Goal: Task Accomplishment & Management: Complete application form

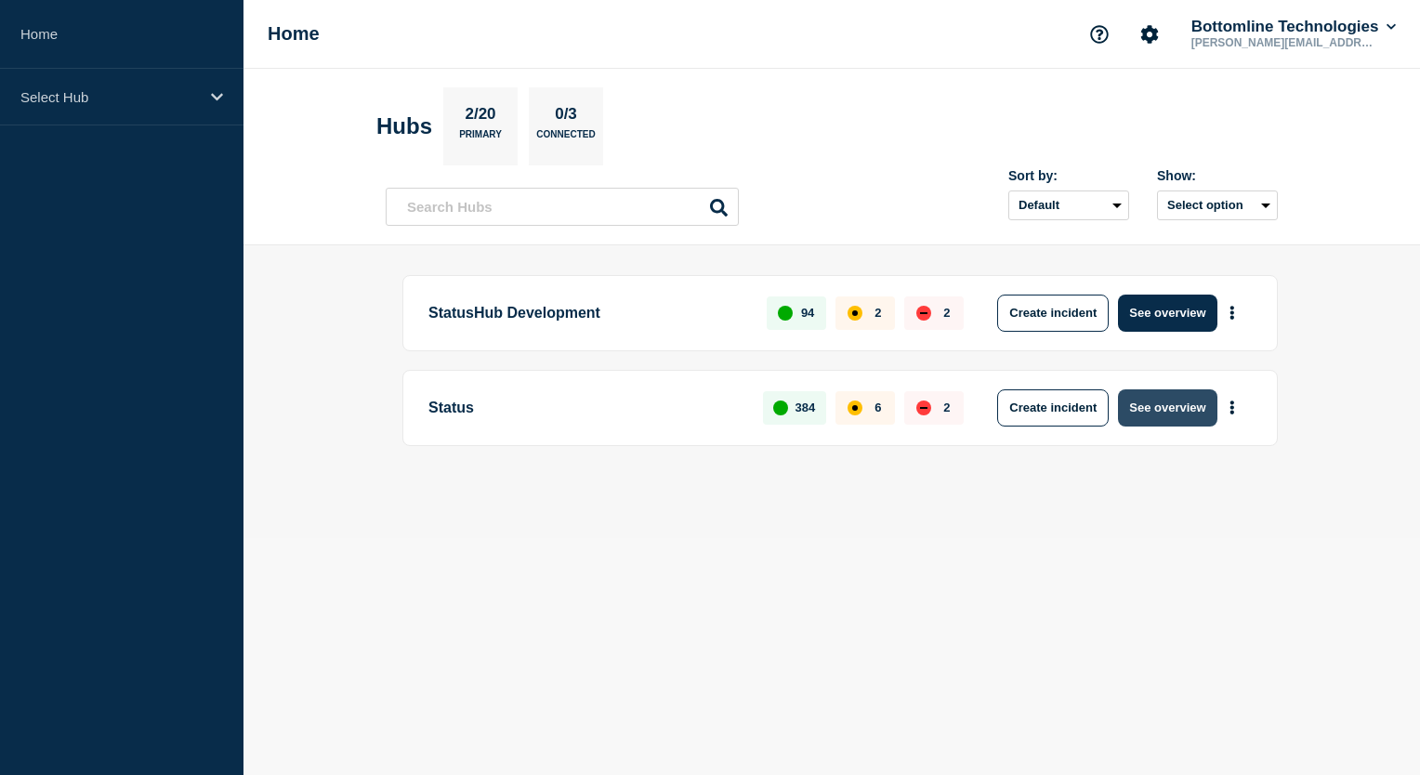
click at [1190, 411] on button "See overview" at bounding box center [1167, 407] width 98 height 37
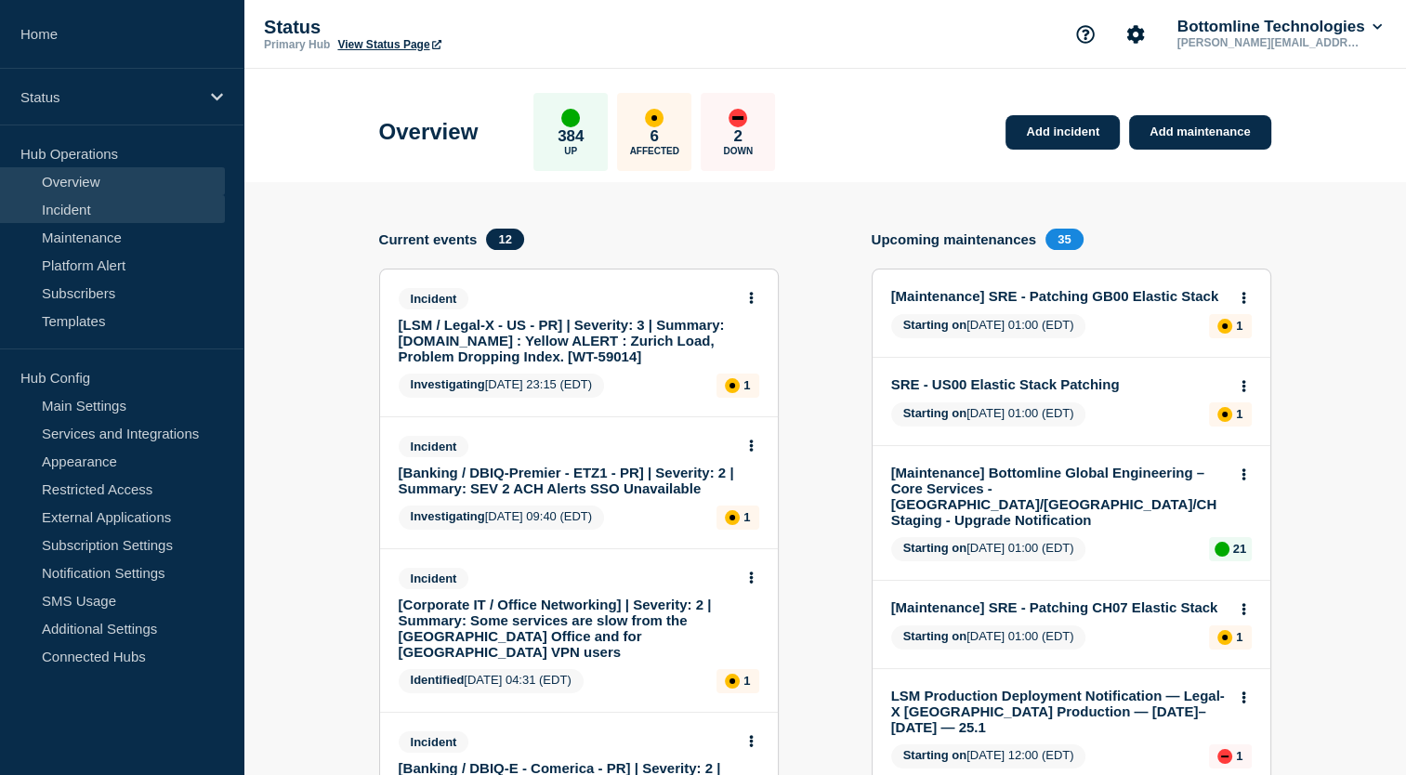
click at [106, 214] on link "Incident" at bounding box center [112, 209] width 225 height 28
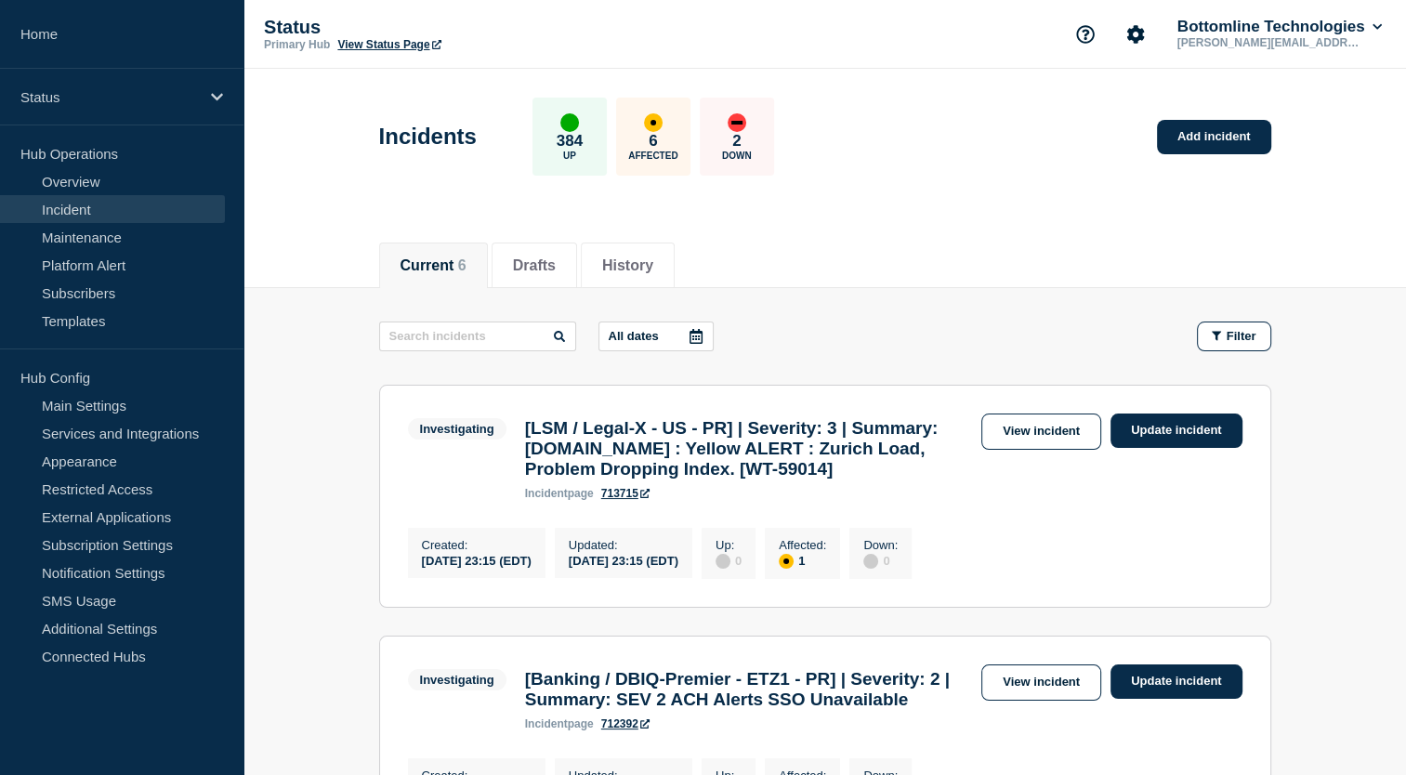
click at [857, 156] on div "Incidents 384 Up 6 Affected 2 Down Add incident" at bounding box center [825, 129] width 934 height 113
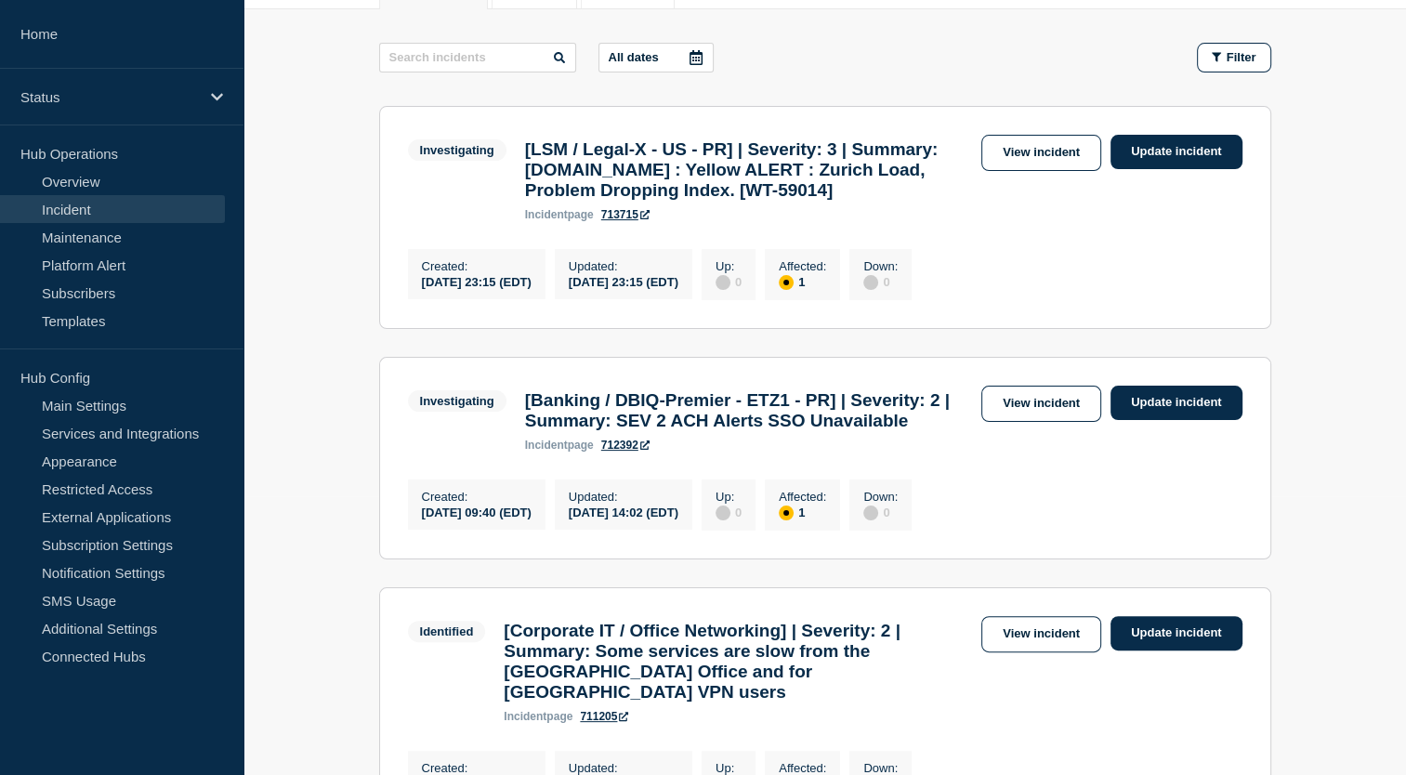
scroll to position [237, 0]
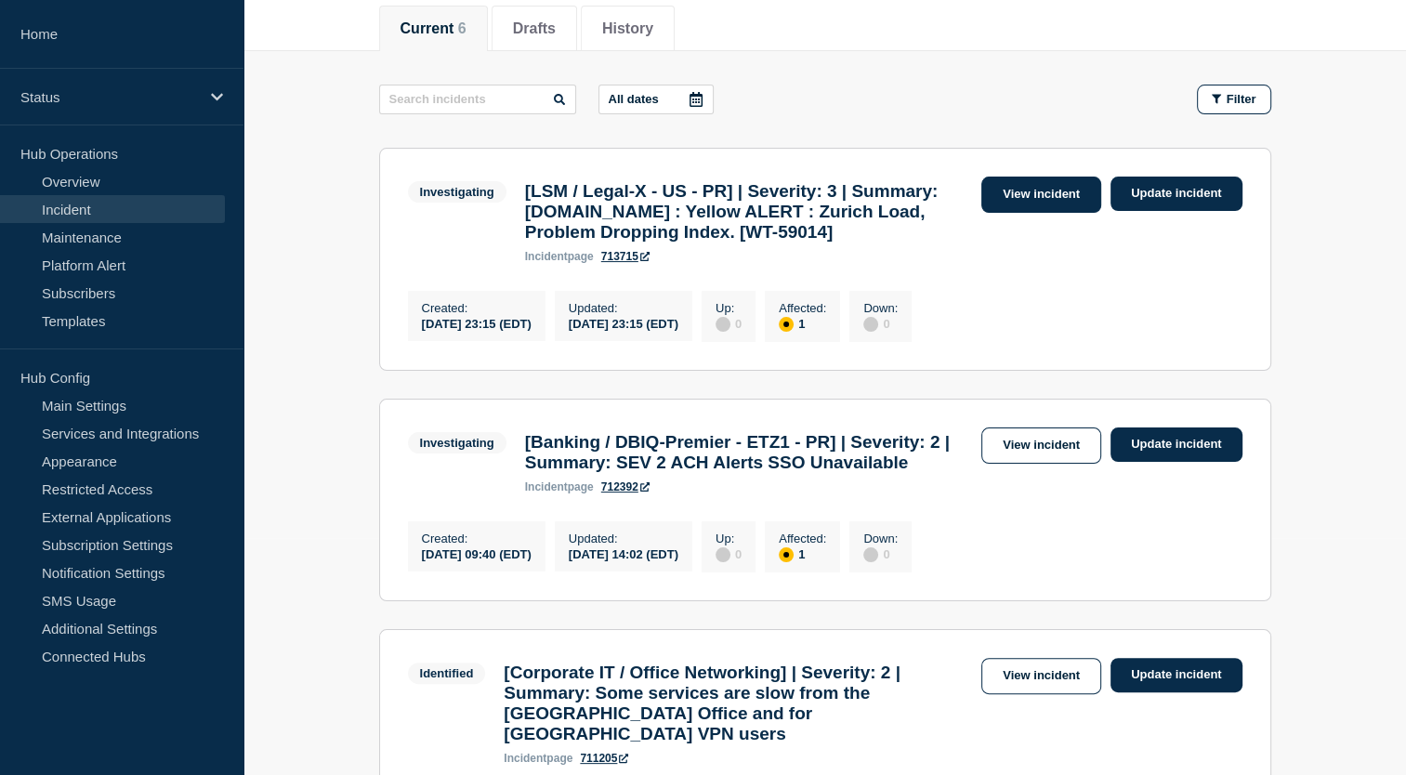
click at [1037, 201] on link "View incident" at bounding box center [1041, 195] width 120 height 36
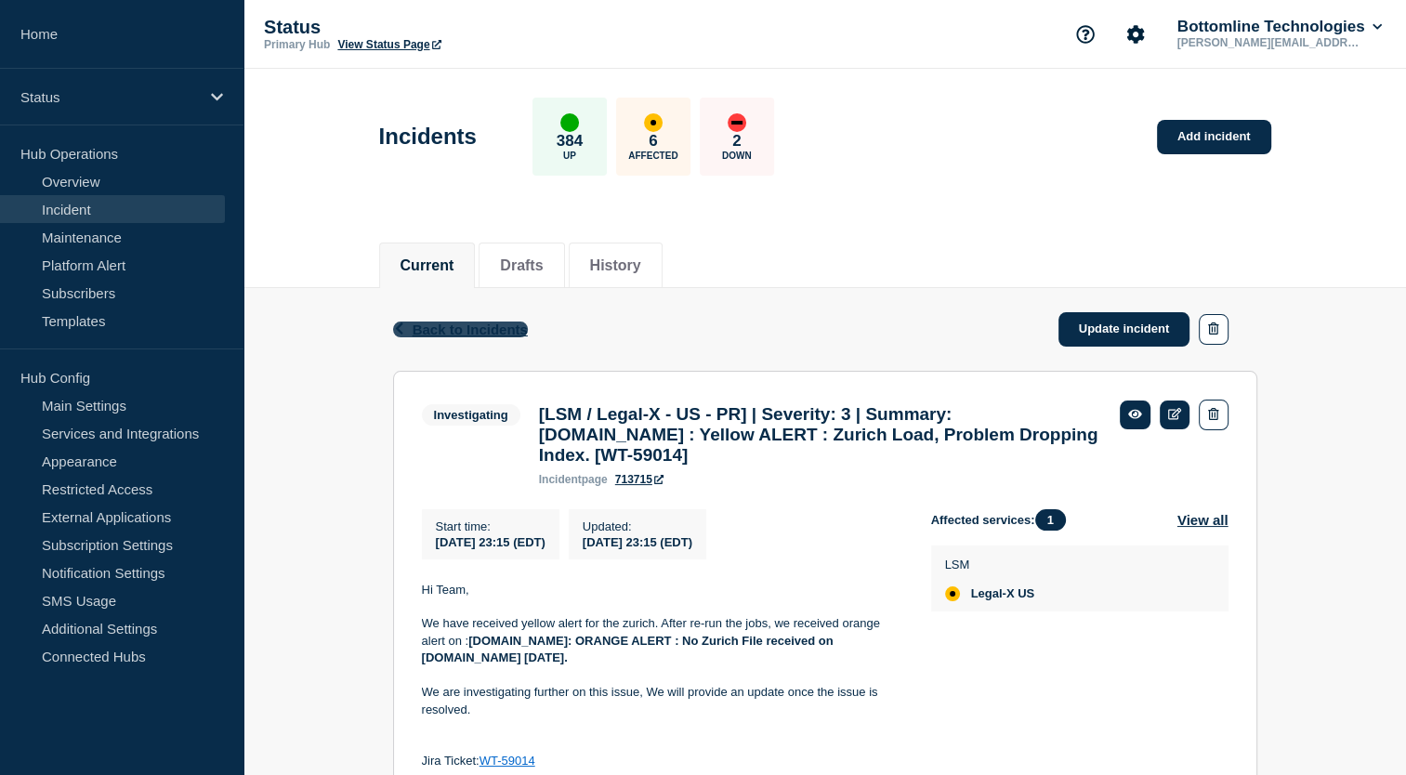
click at [489, 327] on span "Back to Incidents" at bounding box center [469, 329] width 115 height 16
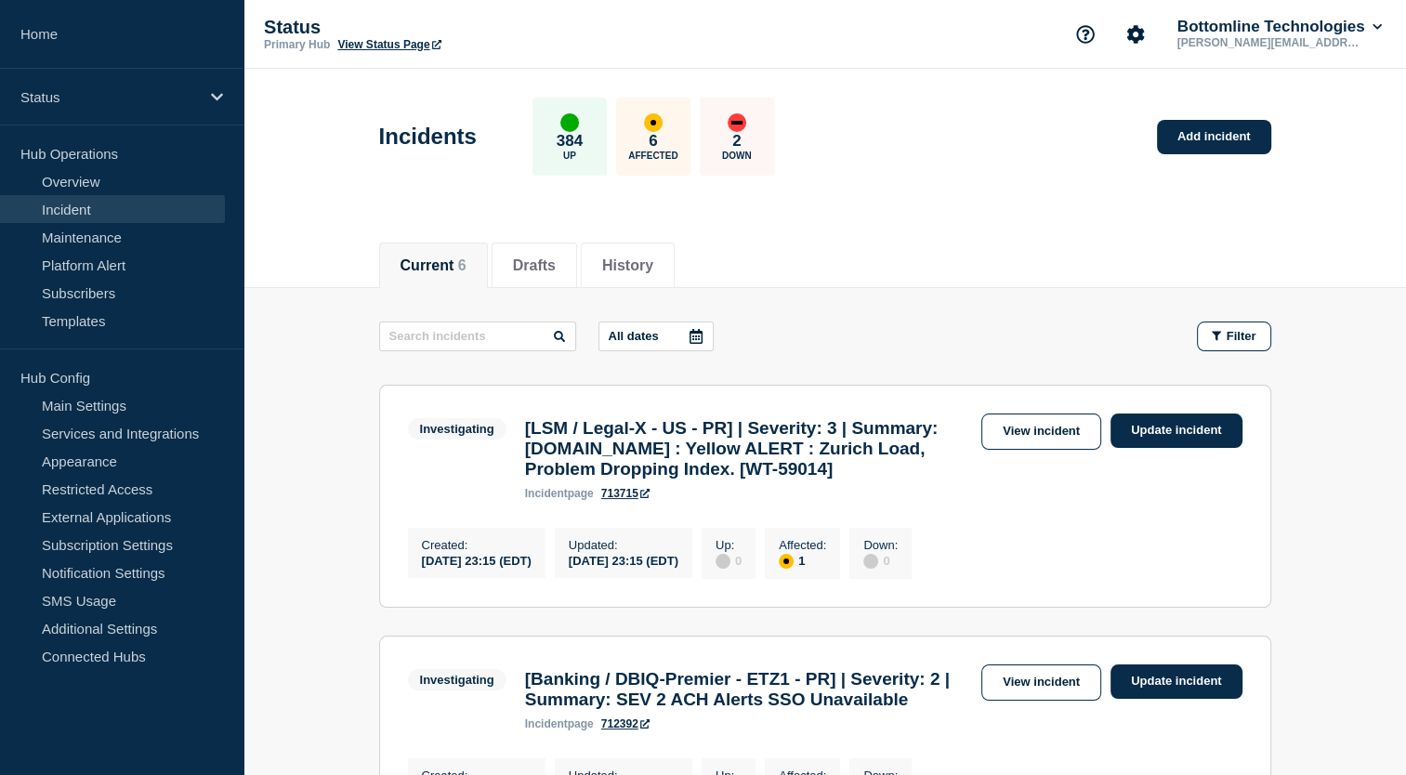
click at [1226, 500] on div "Investigating [LSM / Legal-X - US - PR] | Severity: 3 | Summary: [DOMAIN_NAME] …" at bounding box center [825, 456] width 834 height 86
click at [907, 195] on header "Incidents 384 Up 6 Affected 2 Down Add incident" at bounding box center [824, 146] width 1162 height 155
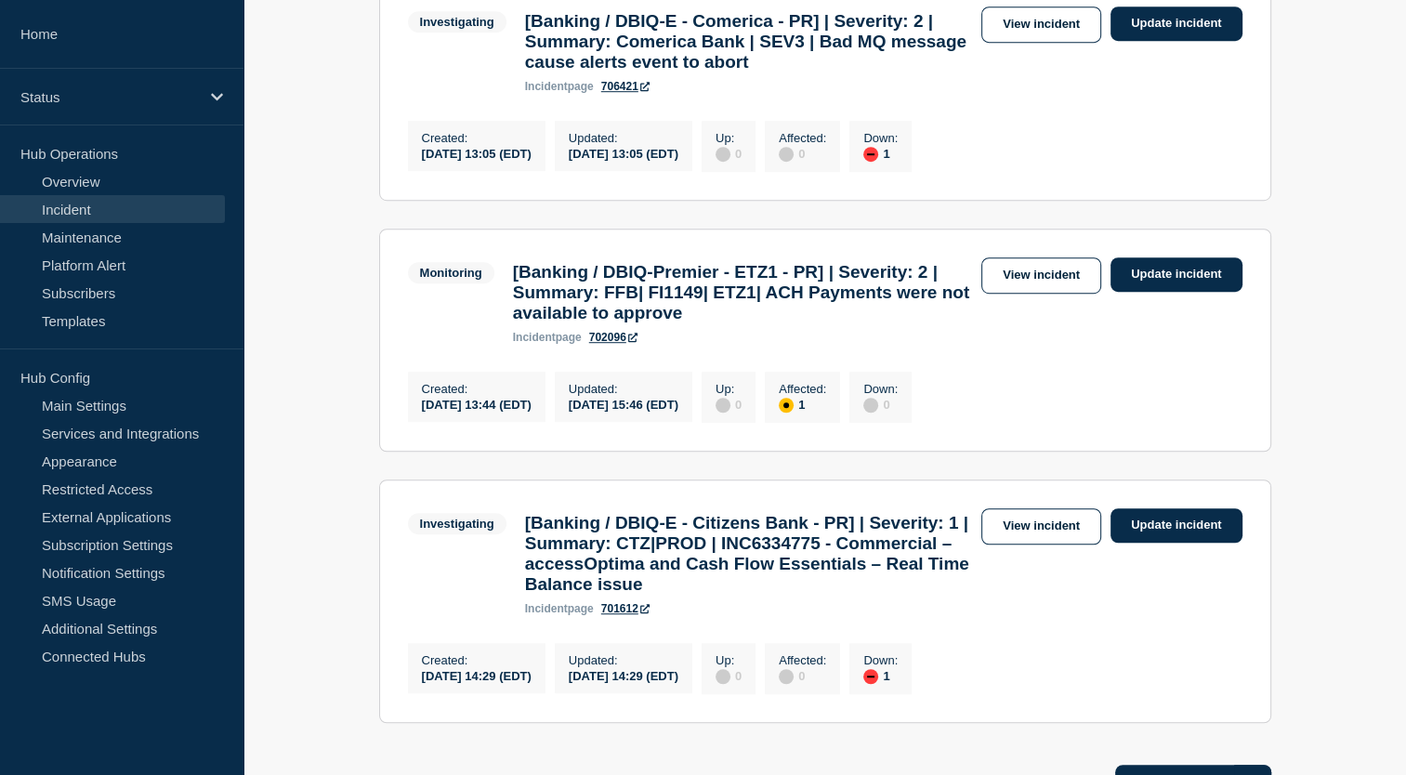
scroll to position [1161, 0]
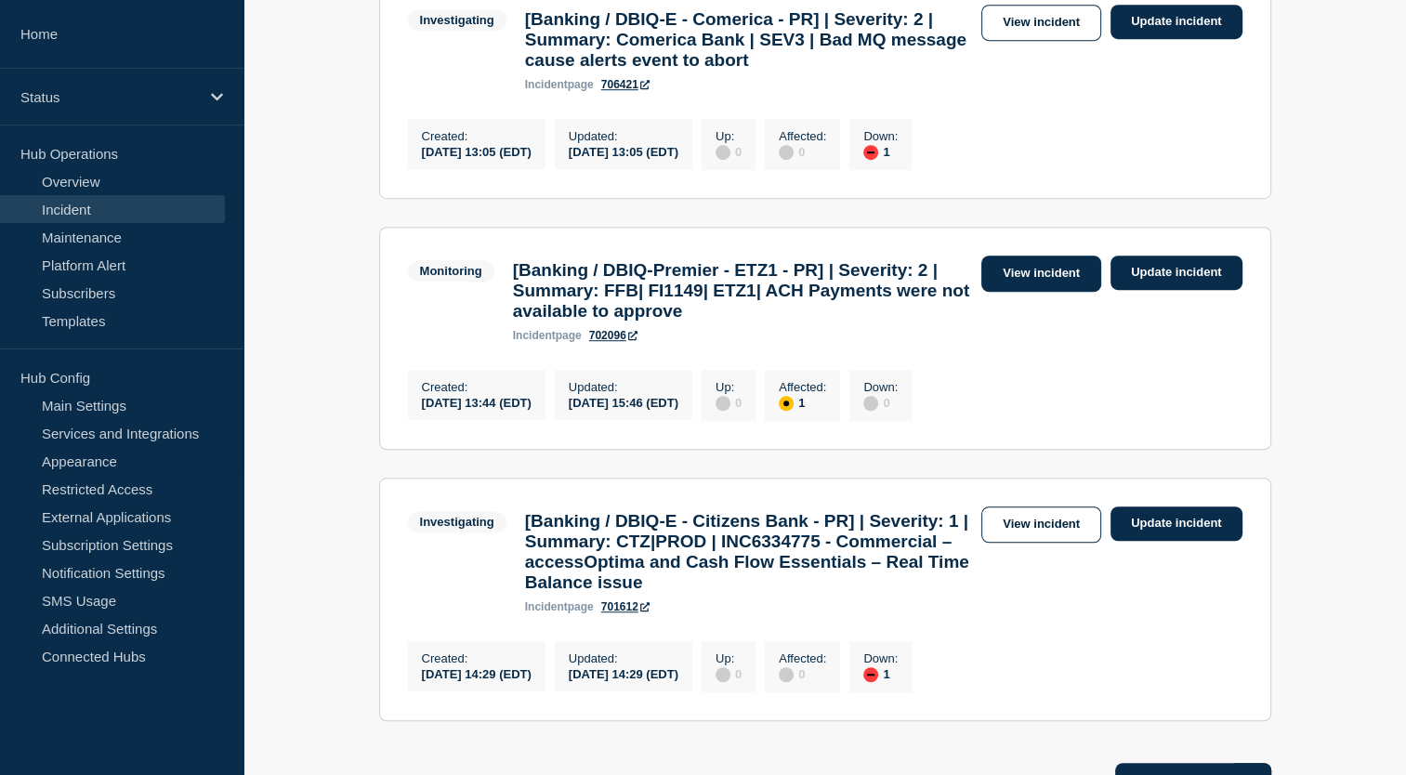
click at [1070, 292] on link "View incident" at bounding box center [1041, 273] width 120 height 36
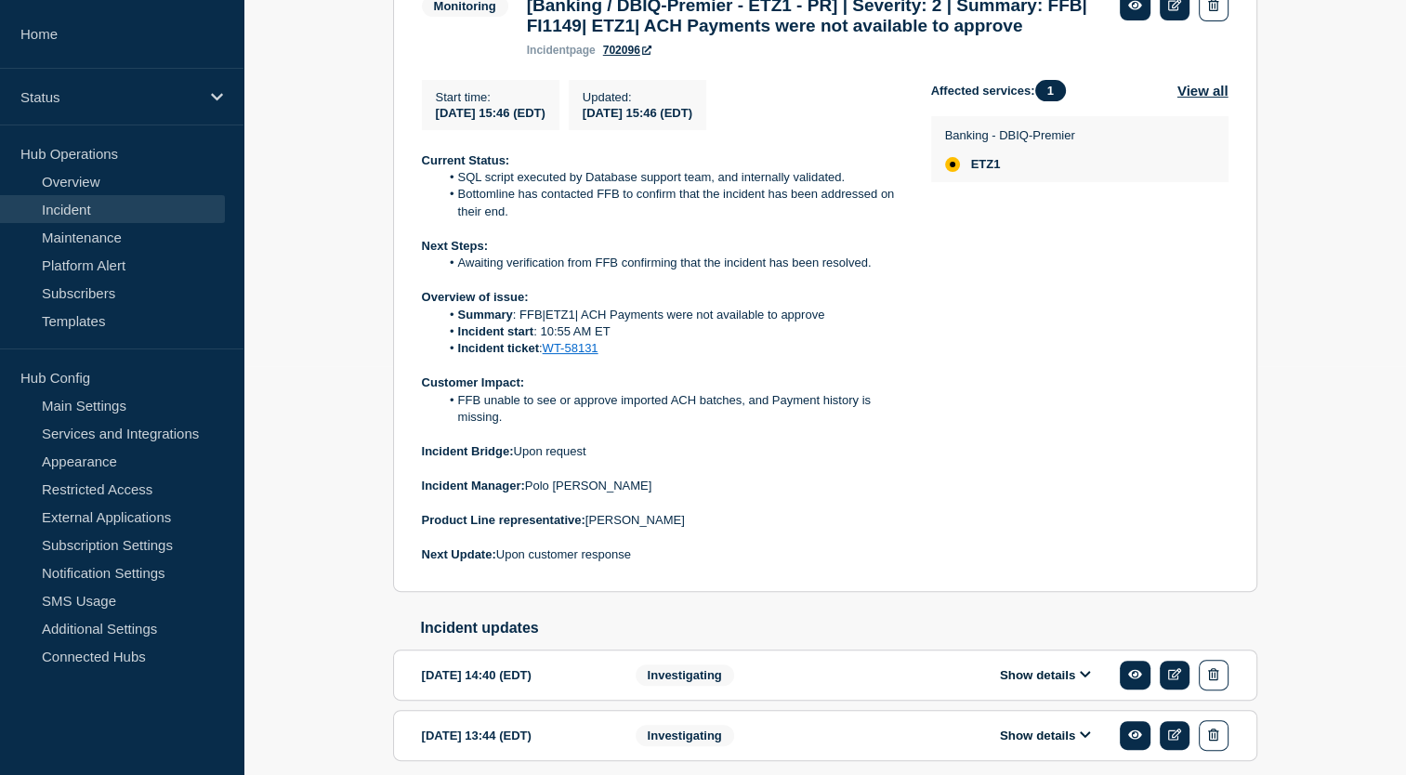
scroll to position [409, 0]
click at [588, 355] on link "WT-58131" at bounding box center [571, 348] width 56 height 14
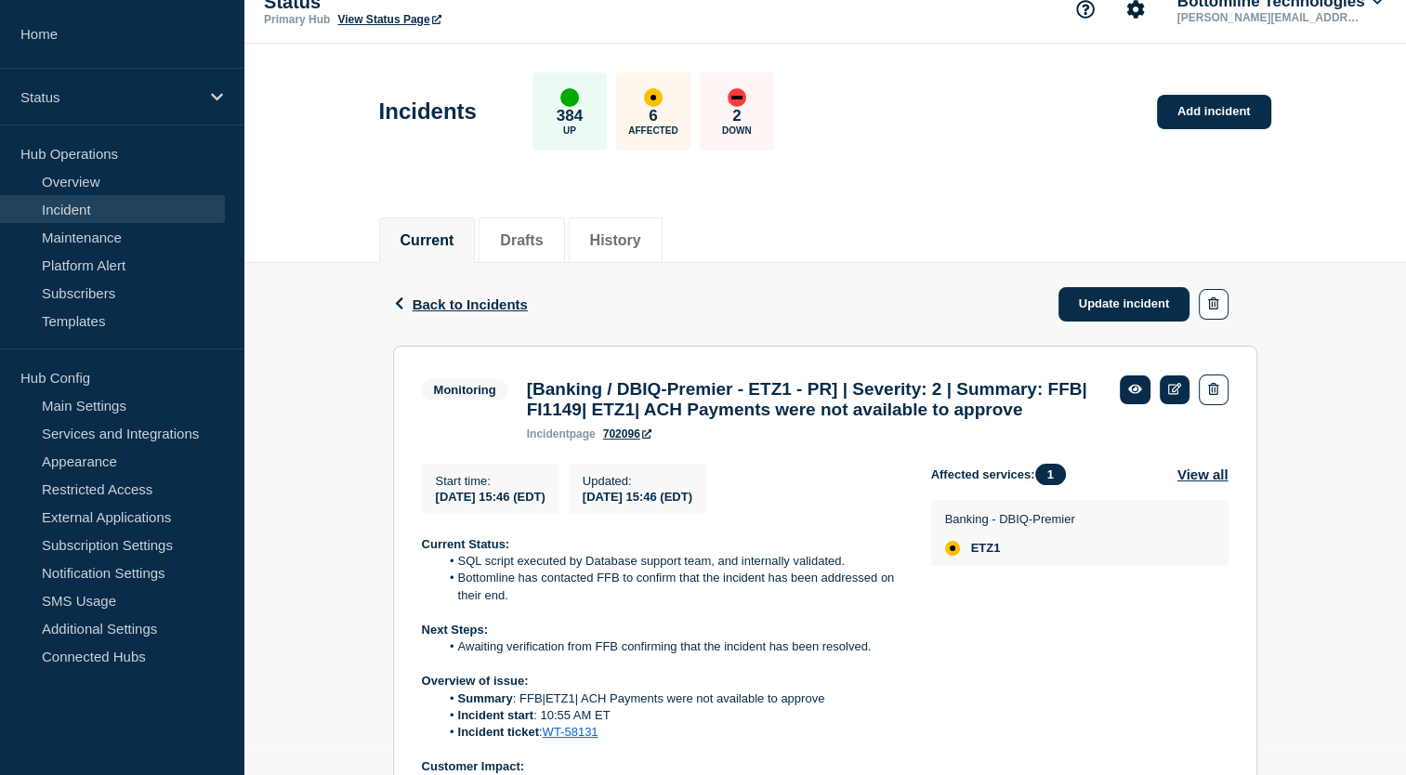
scroll to position [0, 0]
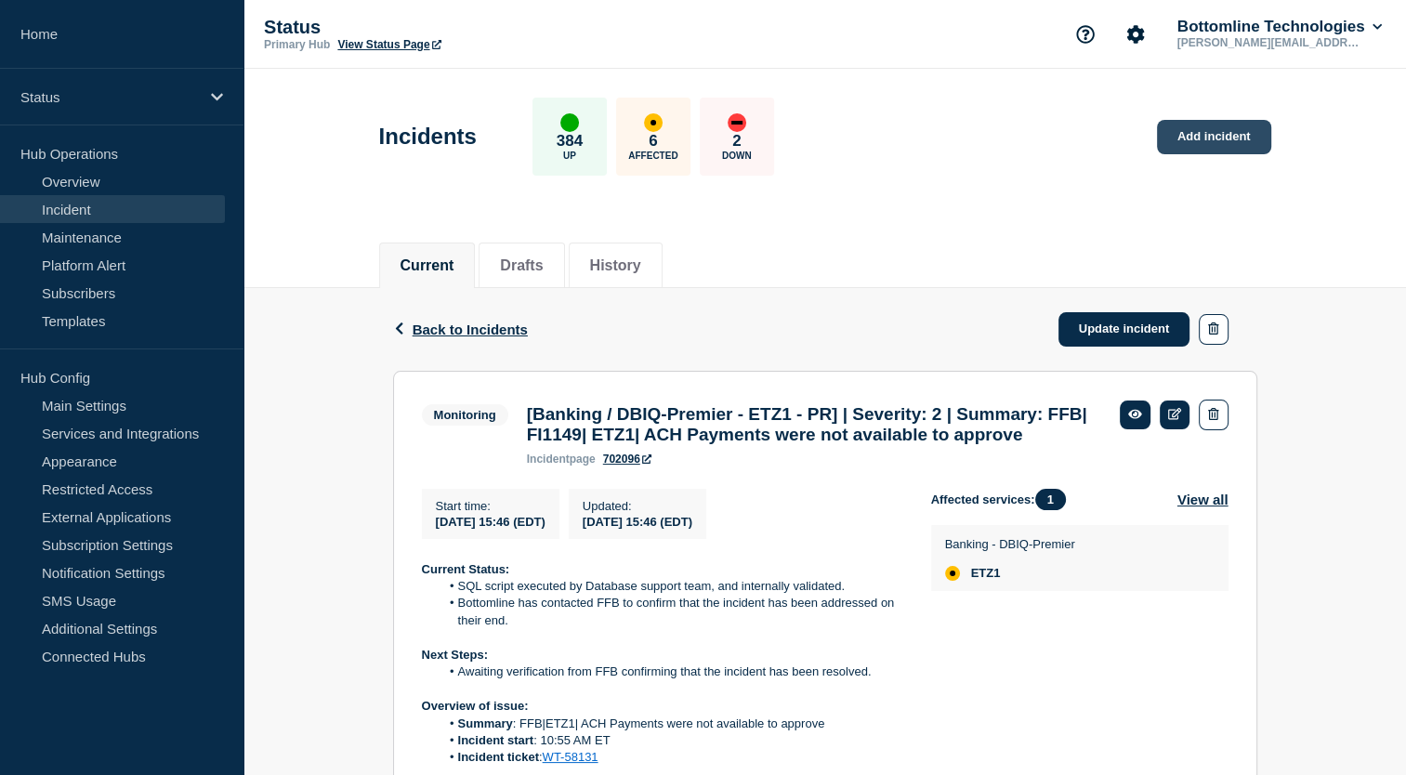
click at [1225, 139] on link "Add incident" at bounding box center [1214, 137] width 114 height 34
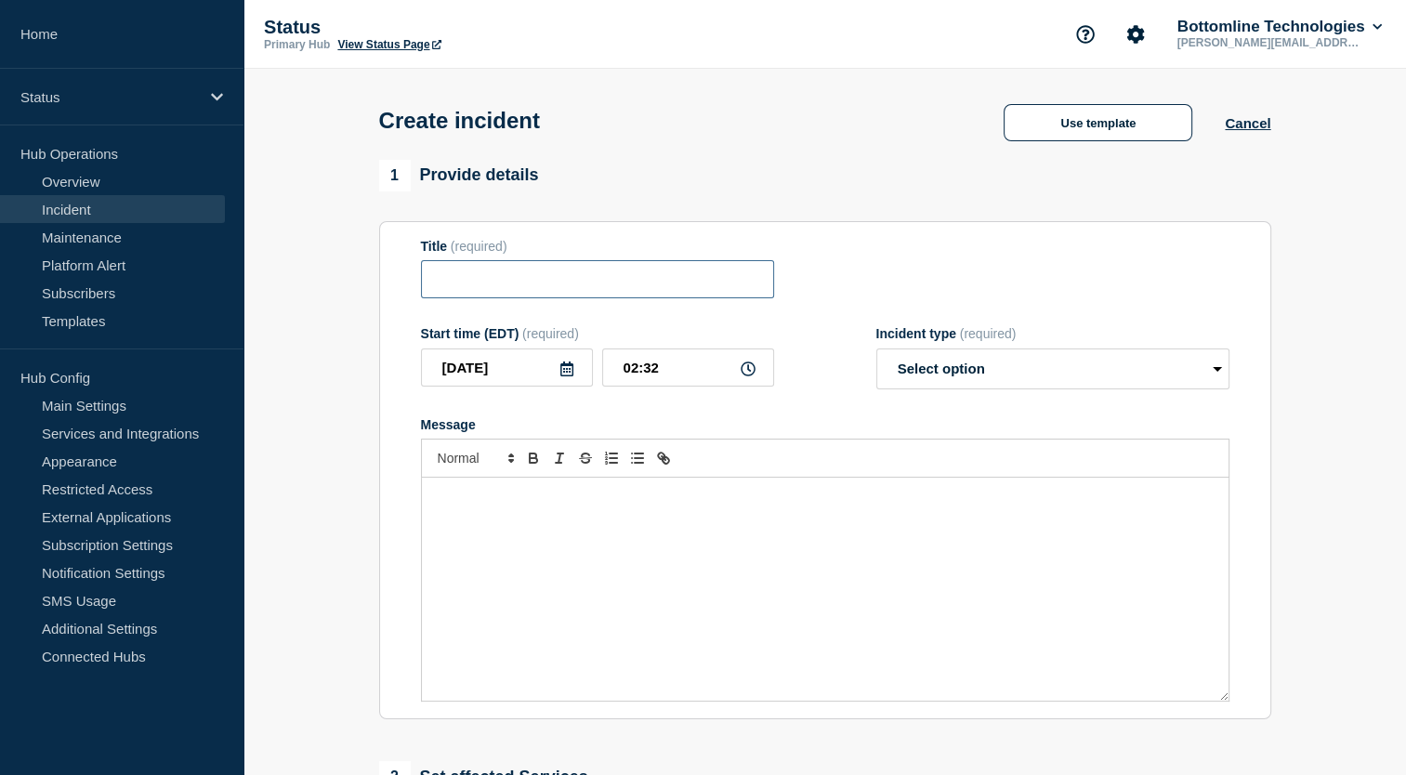
click at [556, 281] on input "Title" at bounding box center [597, 279] width 353 height 38
click at [1036, 383] on select "Select option Investigating Identified Monitoring" at bounding box center [1052, 368] width 353 height 41
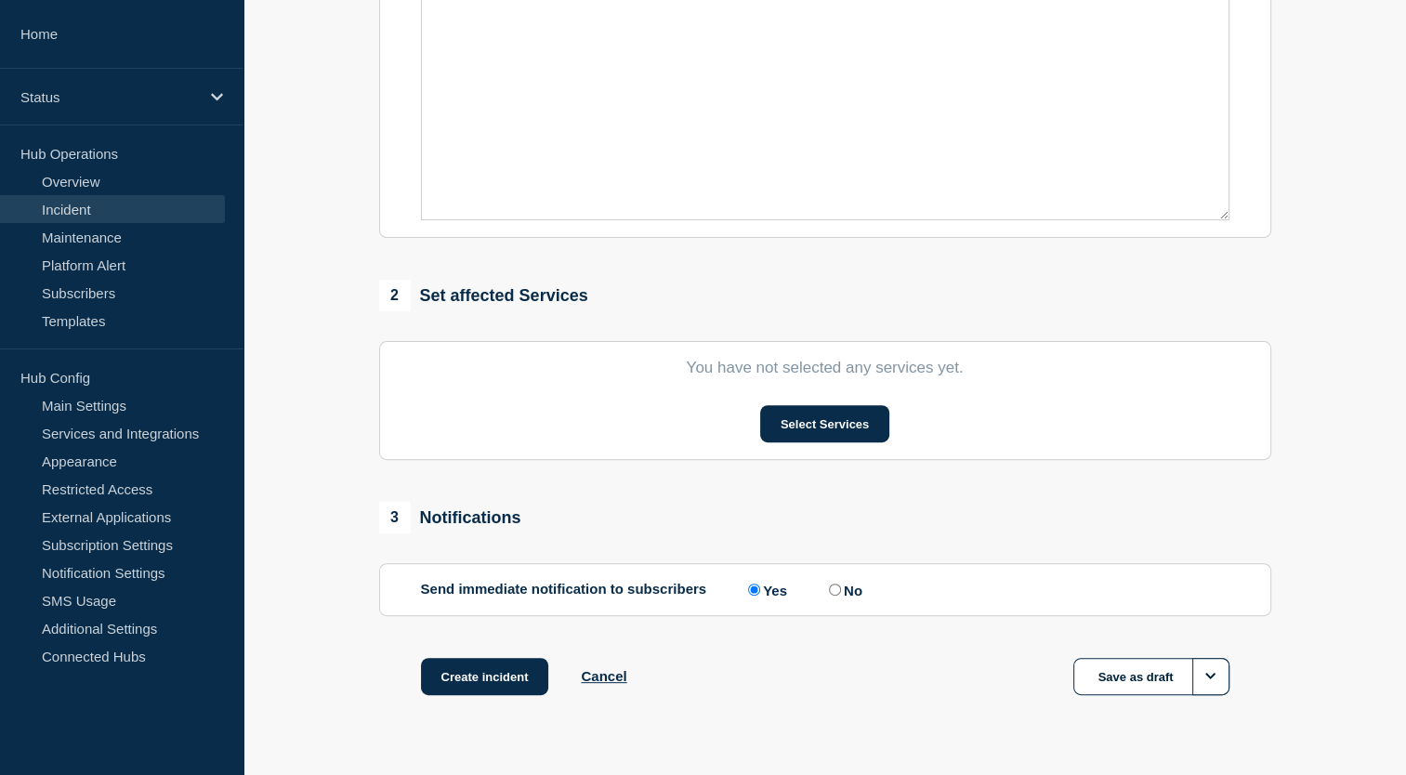
scroll to position [482, 0]
click at [844, 427] on button "Select Services" at bounding box center [824, 422] width 129 height 37
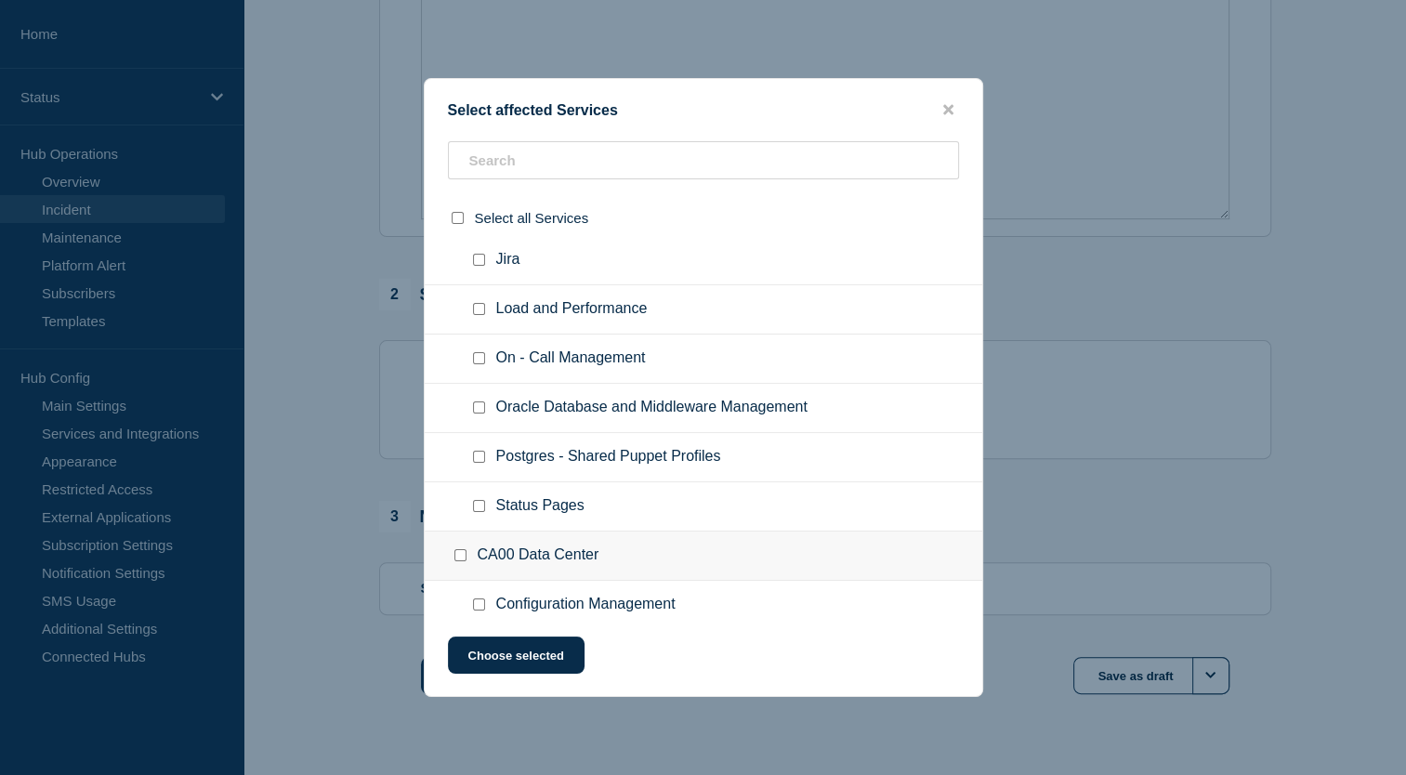
scroll to position [401, 0]
click at [949, 111] on button "close button" at bounding box center [947, 110] width 21 height 18
